Goal: Task Accomplishment & Management: Use online tool/utility

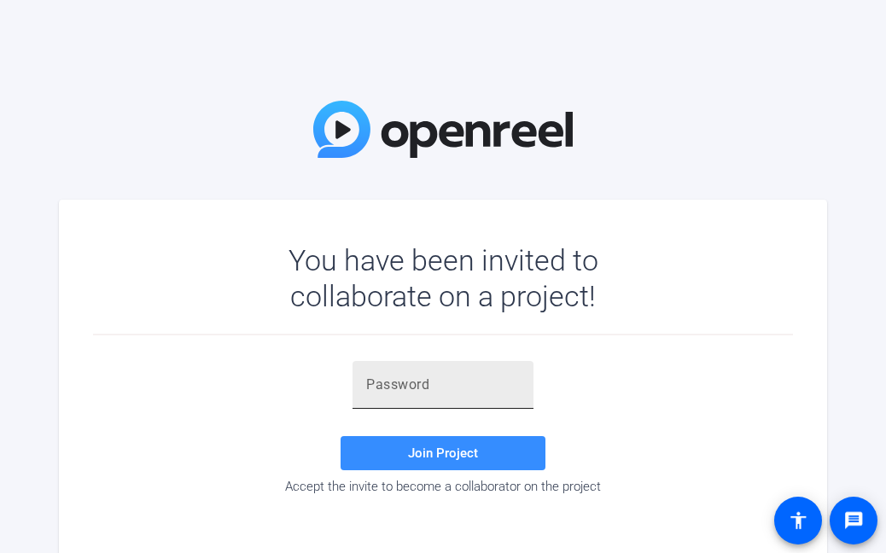
click at [412, 390] on input "text" at bounding box center [443, 385] width 154 height 20
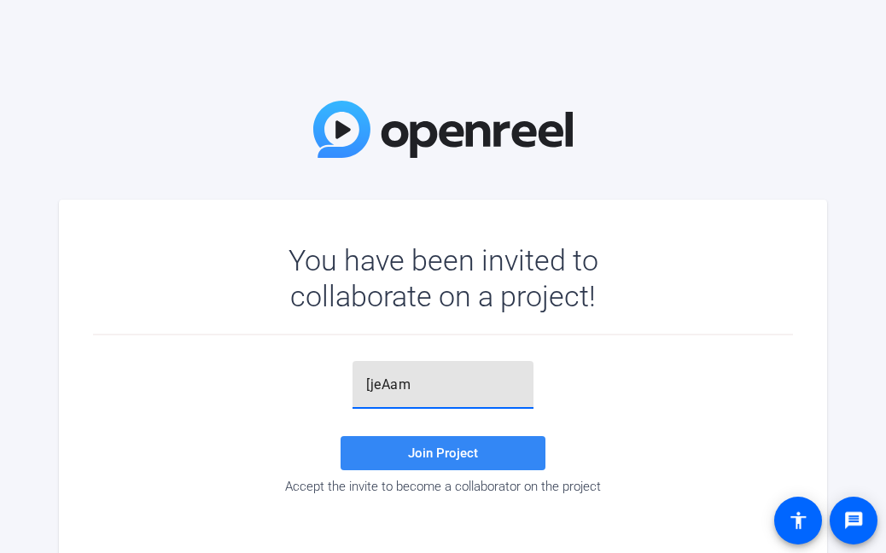
type input "[jeAam"
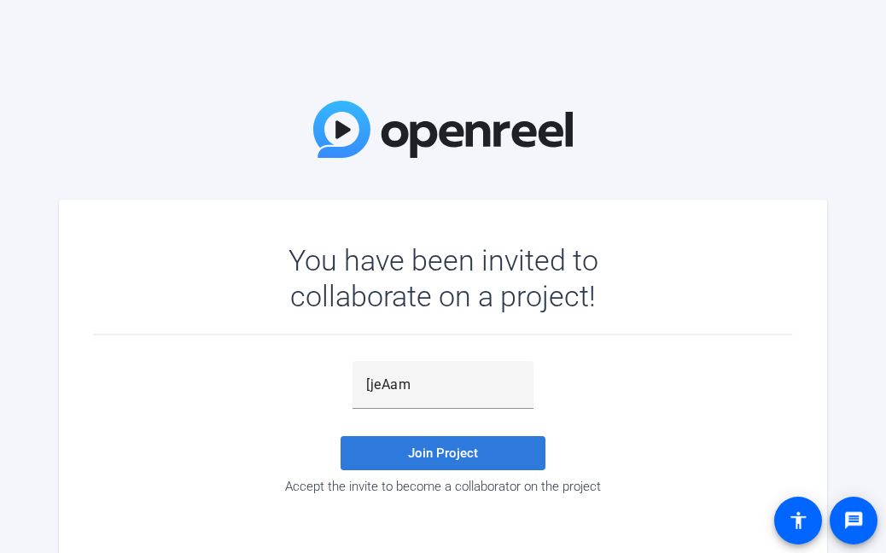
click at [446, 452] on span "Join Project" at bounding box center [443, 453] width 70 height 15
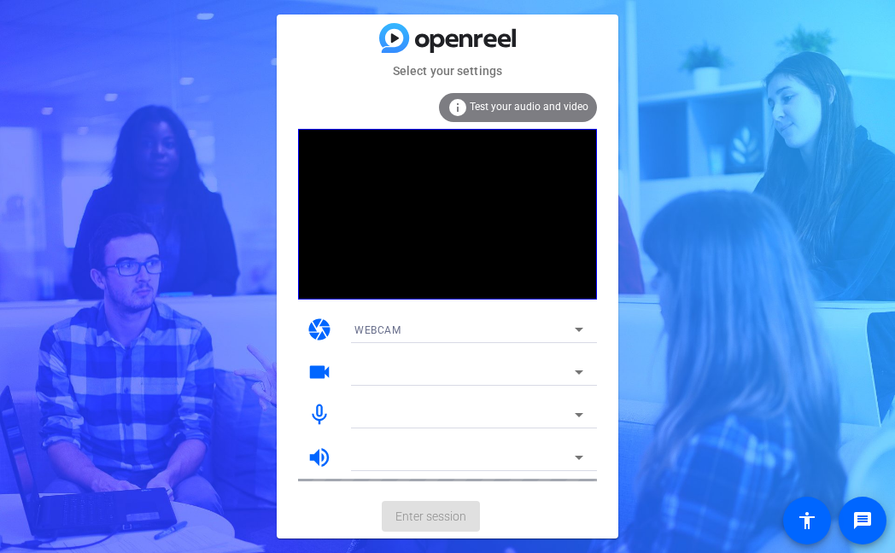
click at [553, 107] on span "Test your audio and video" at bounding box center [528, 107] width 119 height 12
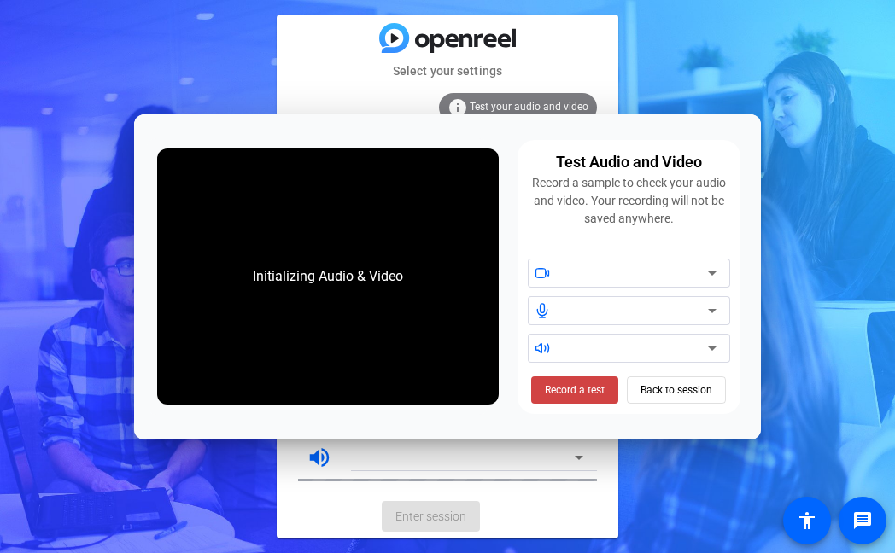
click at [714, 276] on icon at bounding box center [712, 273] width 20 height 20
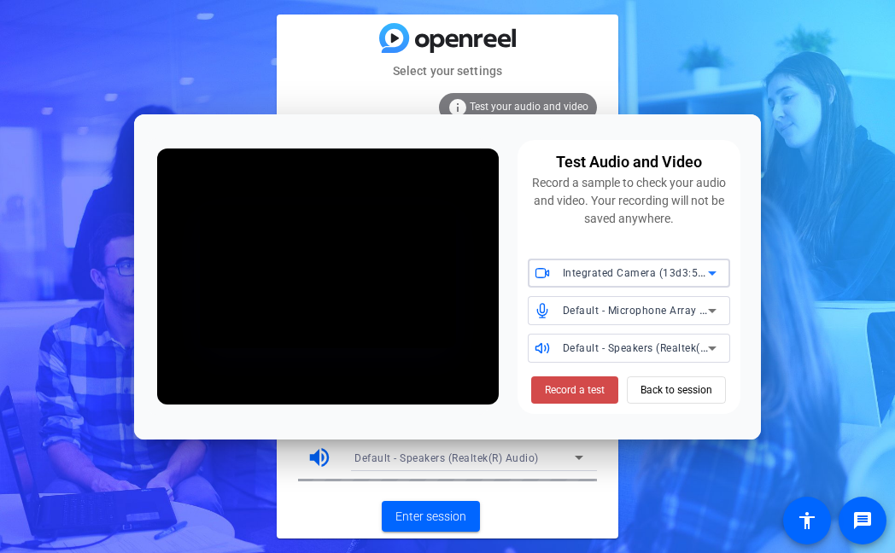
click at [573, 391] on span "Record a test" at bounding box center [575, 389] width 60 height 15
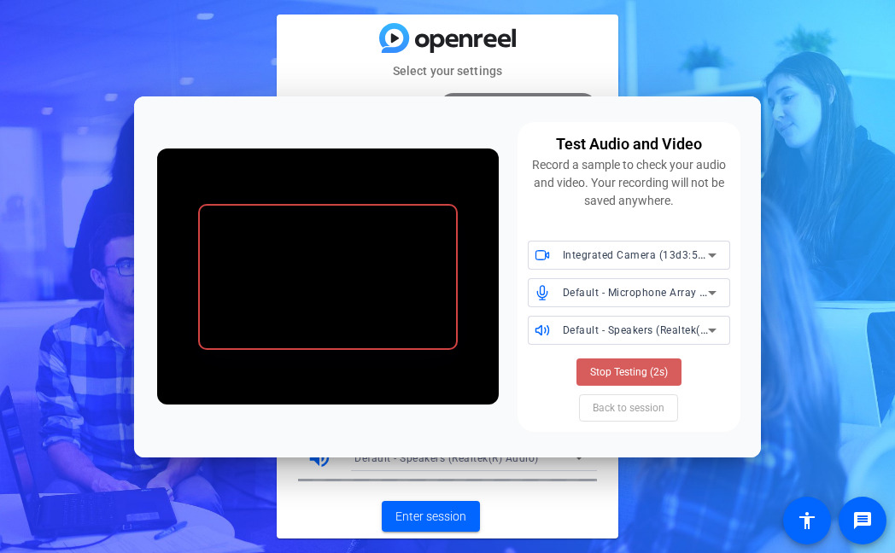
click at [625, 367] on span "Stop Testing (2s)" at bounding box center [629, 371] width 78 height 15
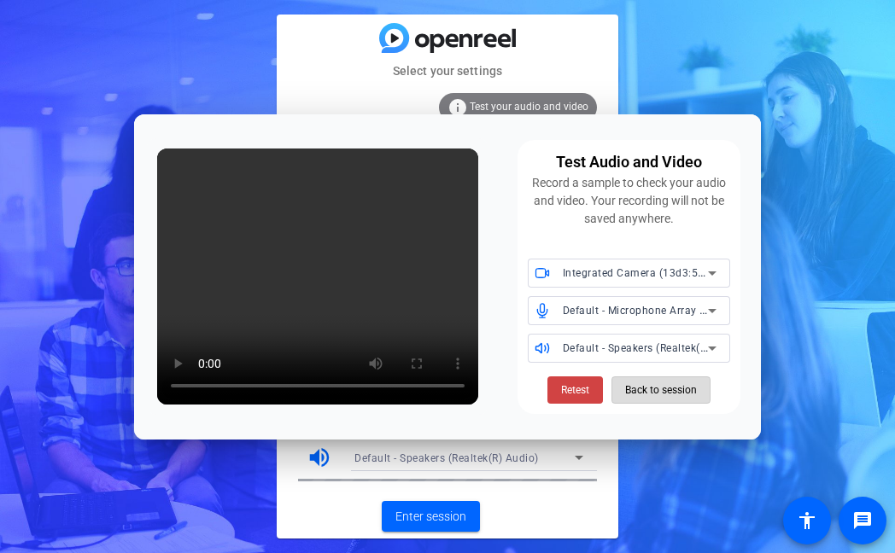
click at [674, 389] on span "Back to session" at bounding box center [661, 390] width 72 height 32
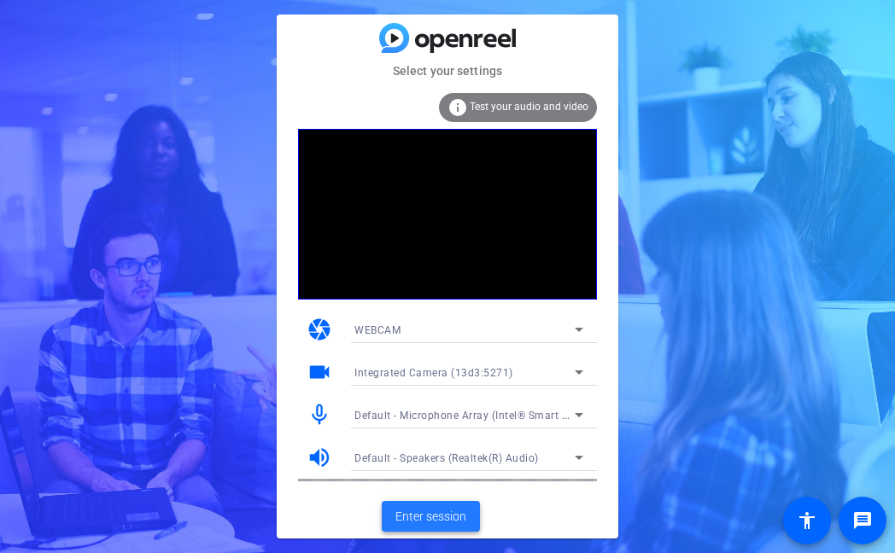
click at [443, 523] on span "Enter session" at bounding box center [430, 517] width 71 height 18
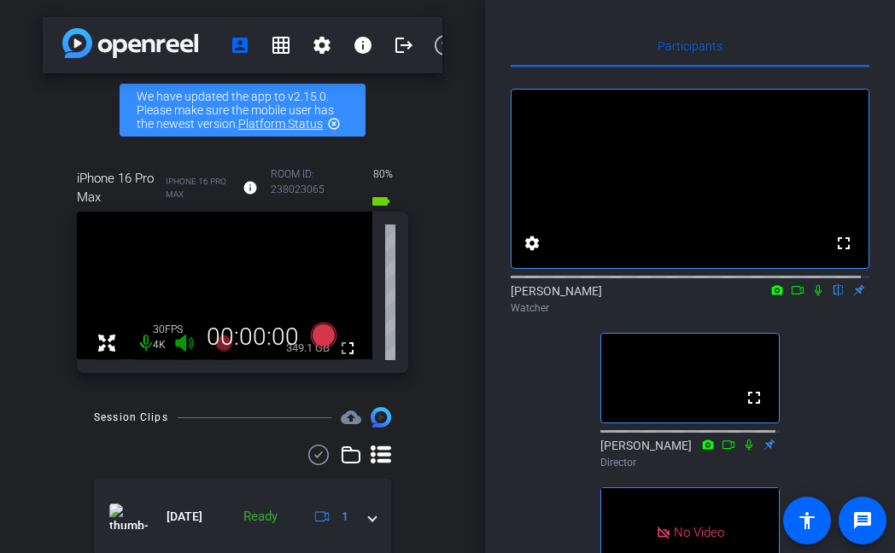
click at [814, 296] on icon at bounding box center [817, 290] width 7 height 11
click at [790, 296] on icon at bounding box center [797, 290] width 14 height 12
click at [811, 296] on icon at bounding box center [818, 290] width 14 height 12
click at [790, 296] on icon at bounding box center [797, 290] width 14 height 12
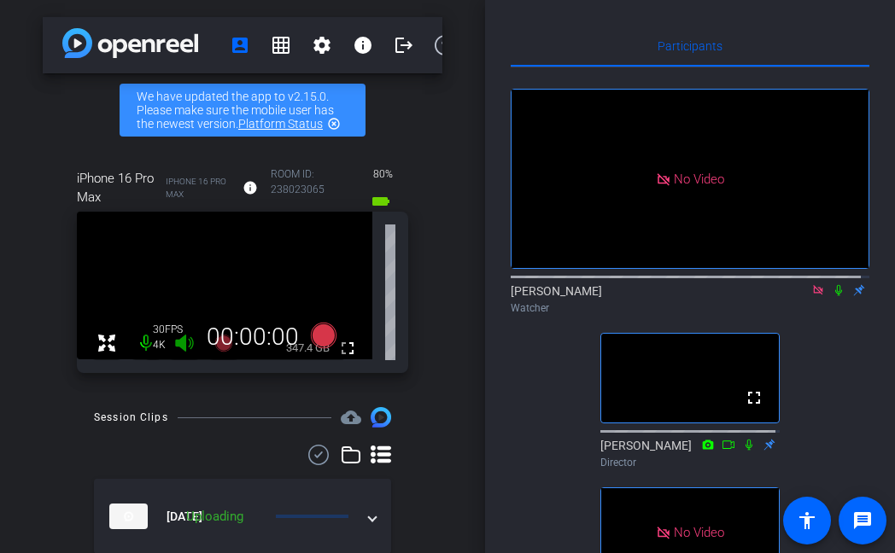
click at [831, 296] on icon at bounding box center [838, 290] width 14 height 12
click at [813, 294] on icon at bounding box center [817, 289] width 9 height 9
click at [813, 296] on icon at bounding box center [817, 290] width 9 height 11
